Goal: Information Seeking & Learning: Learn about a topic

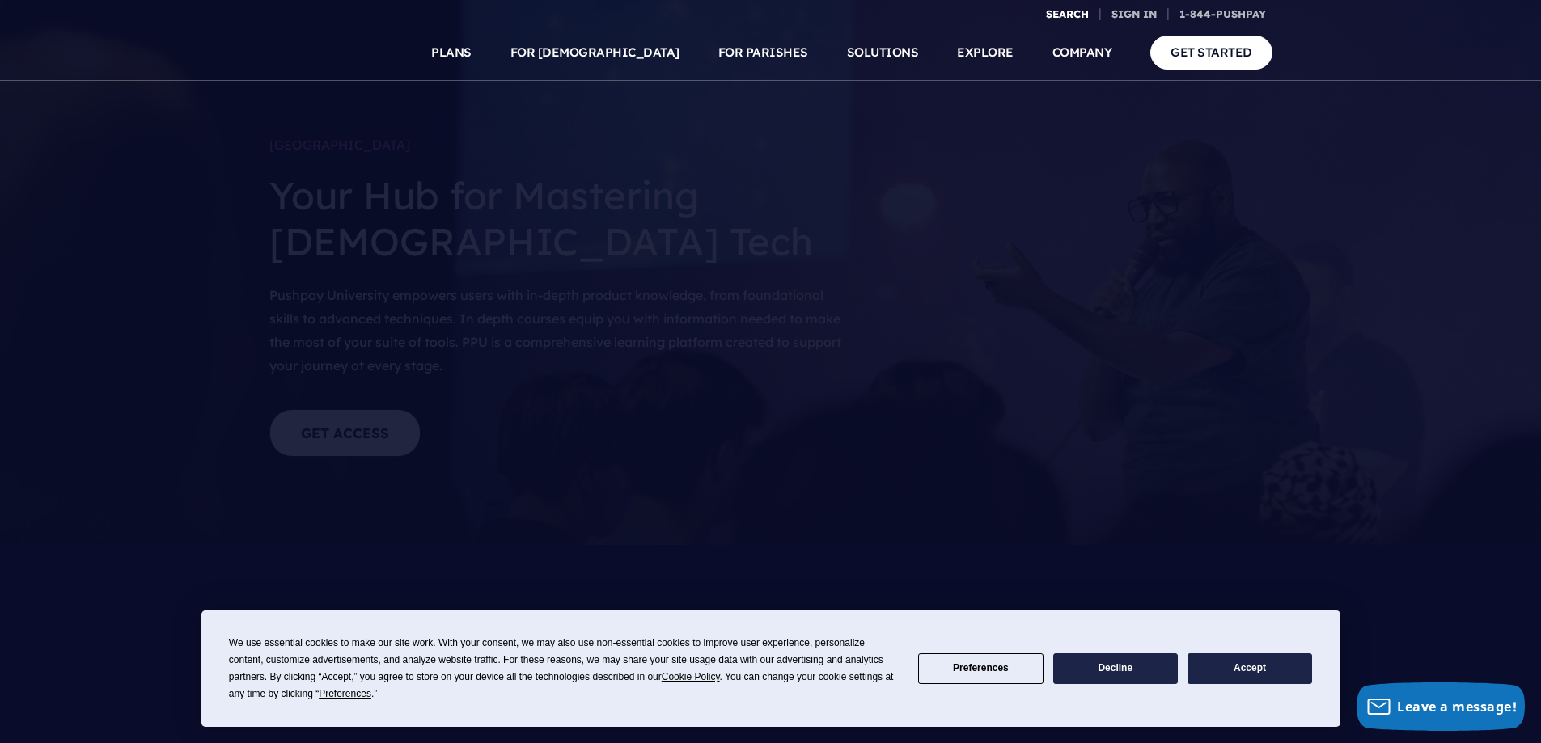
click at [1039, 28] on link "SEARCH" at bounding box center [1067, 14] width 56 height 28
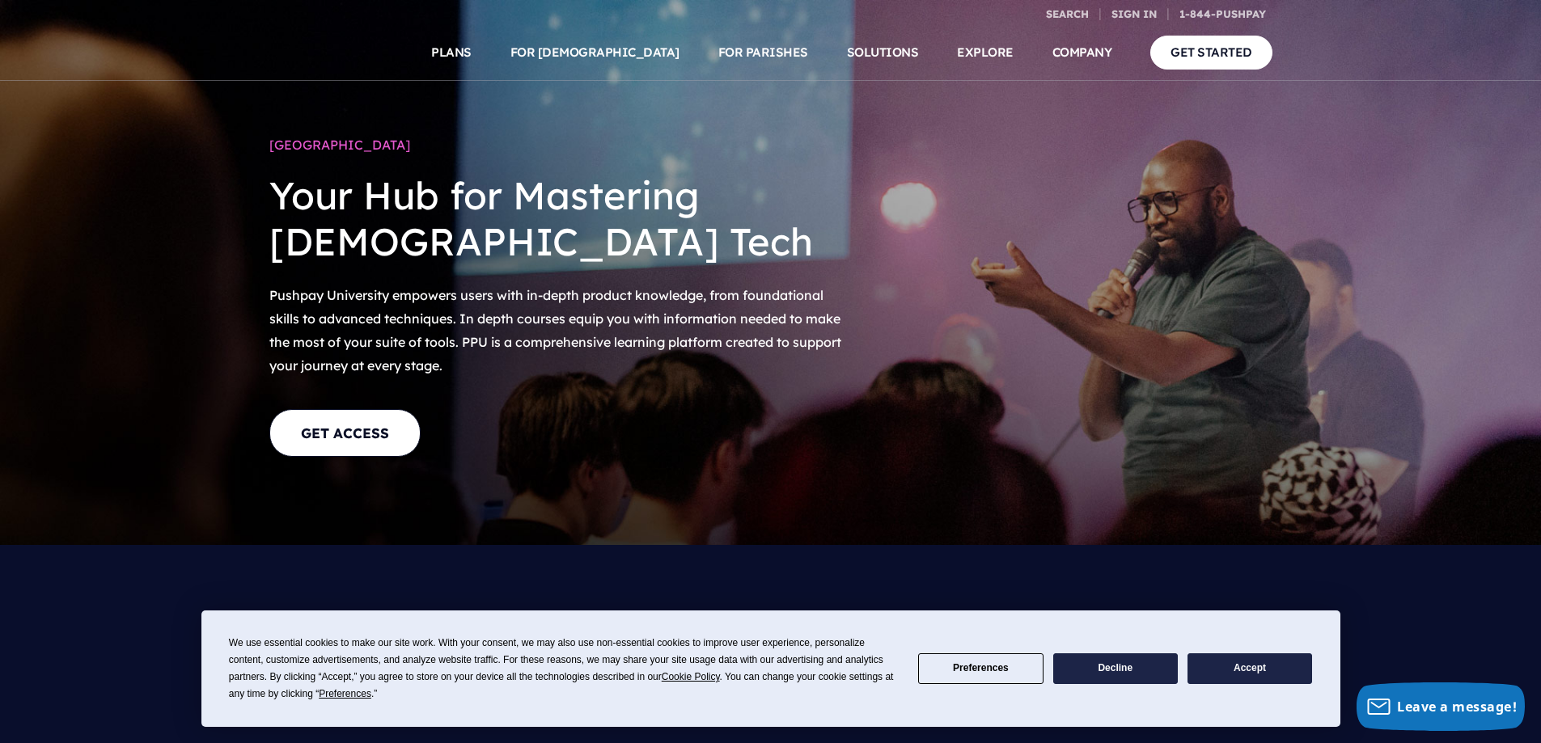
click at [1253, 665] on button "Accept" at bounding box center [1249, 669] width 125 height 32
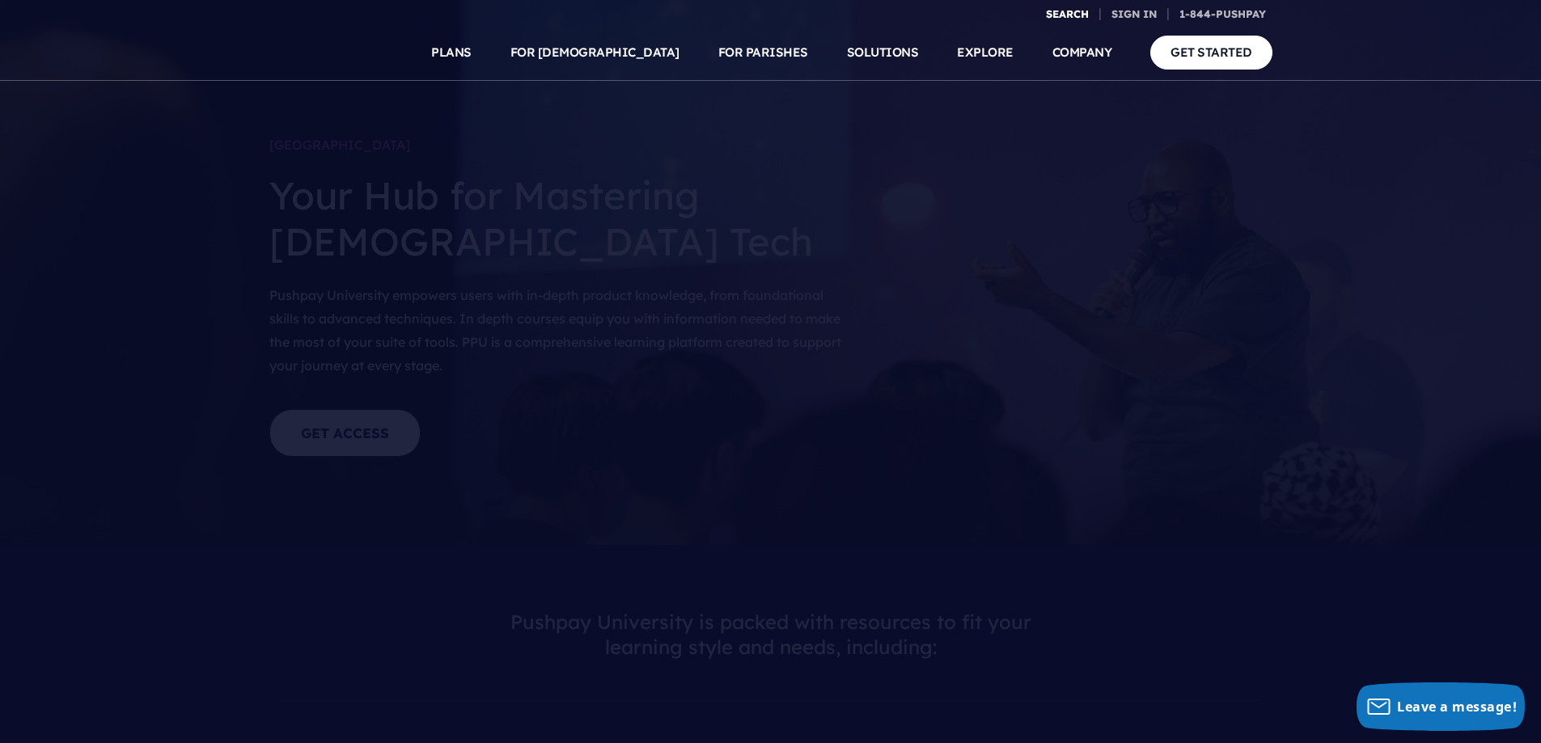
click at [1039, 28] on link "SEARCH" at bounding box center [1067, 14] width 56 height 28
